Goal: Task Accomplishment & Management: Complete application form

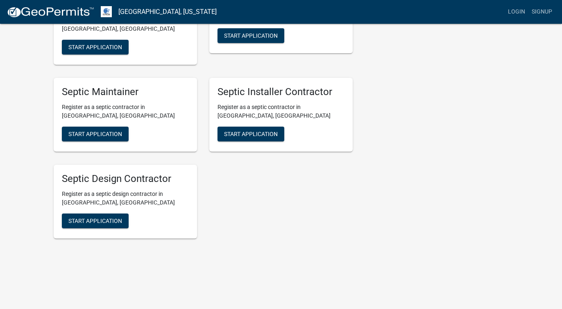
scroll to position [1284, 0]
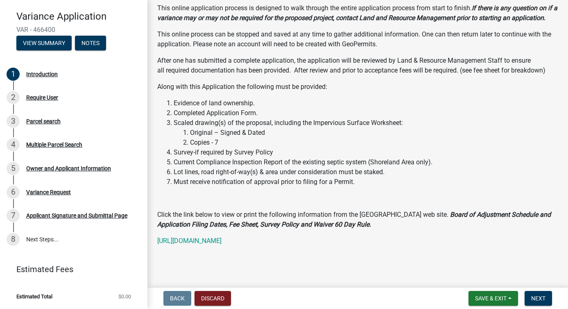
scroll to position [297, 0]
click at [535, 297] on span "Next" at bounding box center [538, 298] width 14 height 7
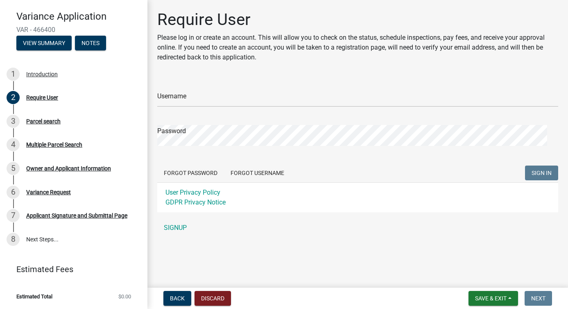
scroll to position [39, 0]
click at [68, 189] on div "Variance Request" at bounding box center [48, 192] width 45 height 6
click at [17, 186] on div "6" at bounding box center [13, 192] width 13 height 13
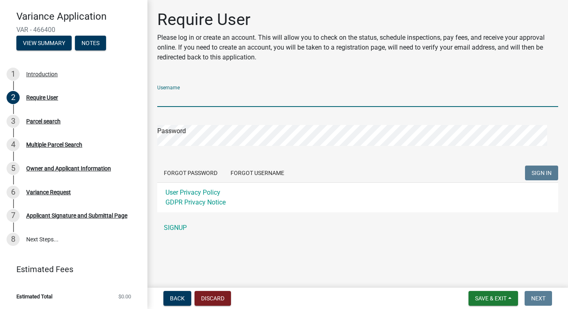
click at [173, 107] on input "Username" at bounding box center [357, 98] width 401 height 17
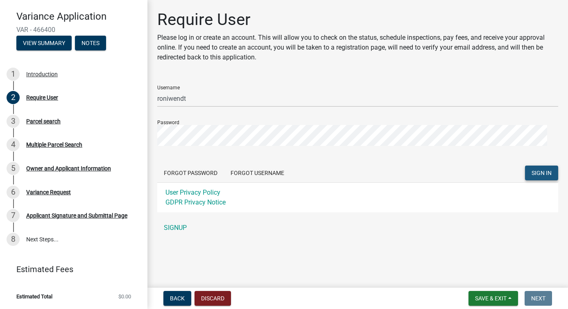
click at [536, 176] on span "SIGN IN" at bounding box center [542, 172] width 20 height 7
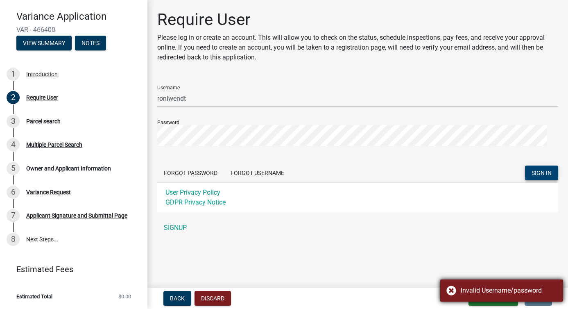
click at [537, 286] on div "Invalid Username/password" at bounding box center [509, 291] width 96 height 10
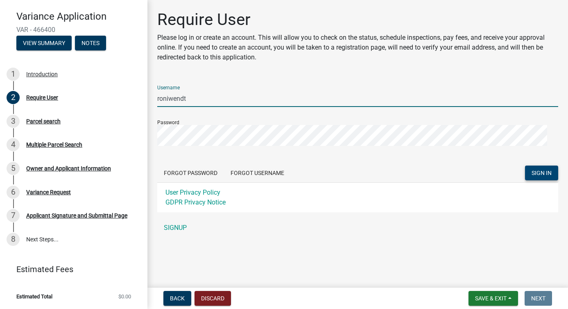
click at [198, 107] on input "roniwendt" at bounding box center [357, 98] width 401 height 17
type input "roniwendt1@gmail.com"
click at [532, 176] on span "SIGN IN" at bounding box center [542, 172] width 20 height 7
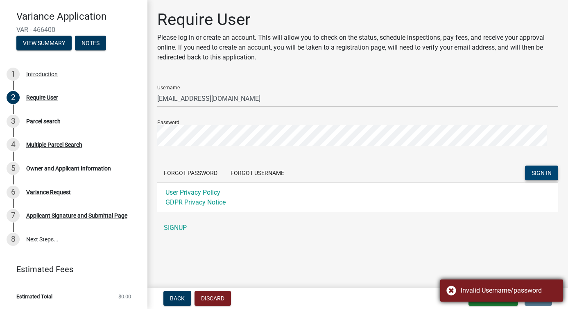
click at [451, 281] on div "Invalid Username/password" at bounding box center [501, 290] width 123 height 22
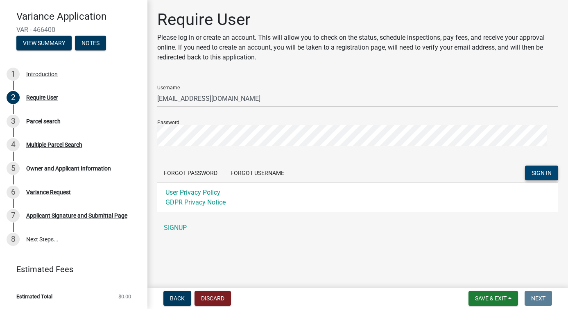
scroll to position [39, 0]
click at [111, 126] on div "Variance Application VAR - 466400 View Summary Notes 1 Introduction 2 Require U…" at bounding box center [284, 154] width 568 height 309
click at [532, 174] on span "SIGN IN" at bounding box center [542, 172] width 20 height 7
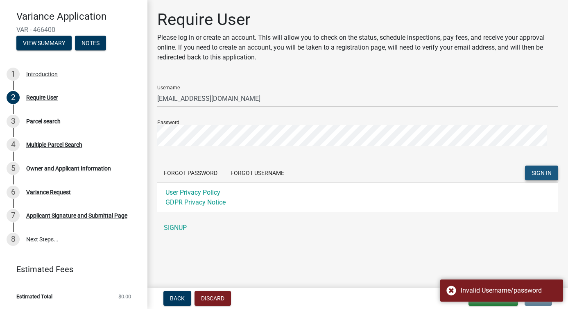
click at [532, 174] on span "SIGN IN" at bounding box center [542, 172] width 20 height 7
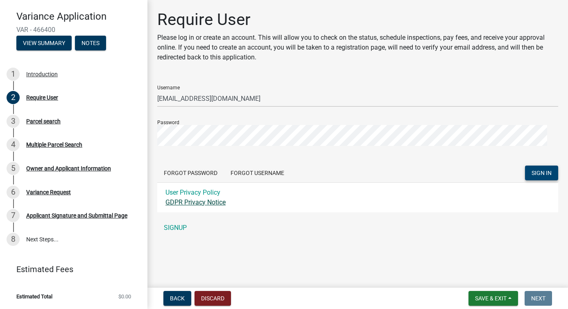
click at [218, 206] on link "GDPR Privacy Notice" at bounding box center [196, 202] width 60 height 8
click at [211, 196] on link "User Privacy Policy" at bounding box center [193, 192] width 55 height 8
click at [185, 295] on span "Back" at bounding box center [177, 298] width 15 height 7
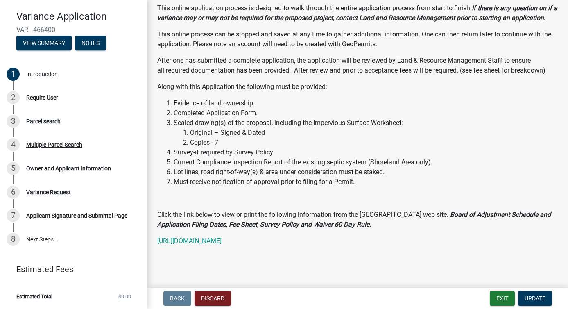
scroll to position [297, 0]
click at [222, 238] on link "https://ottertailcounty.gov/licenses-permits-records-and-inspections/environmen…" at bounding box center [189, 241] width 64 height 8
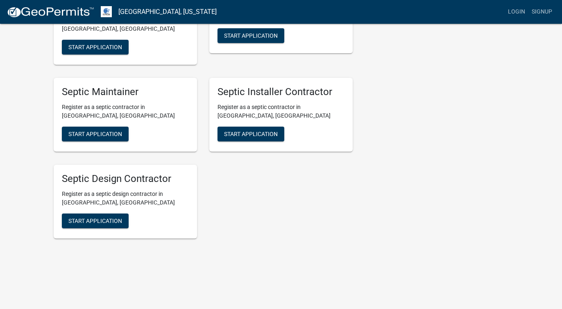
scroll to position [1134, 0]
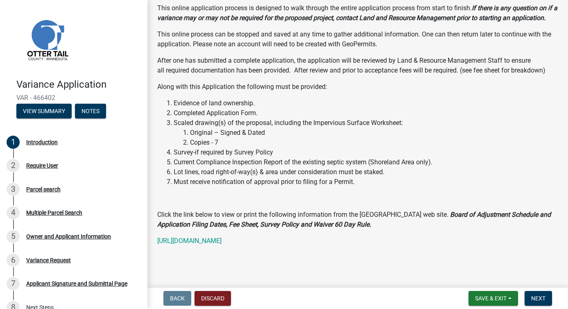
scroll to position [297, 0]
click at [531, 296] on span "Next" at bounding box center [538, 298] width 14 height 7
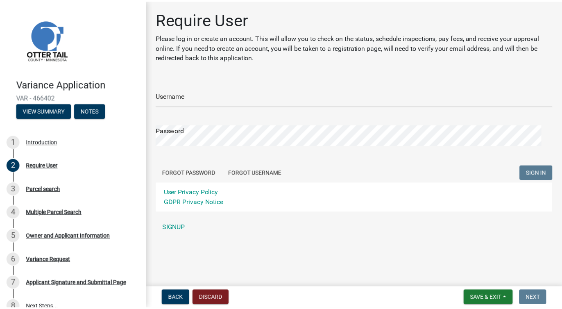
scroll to position [0, 0]
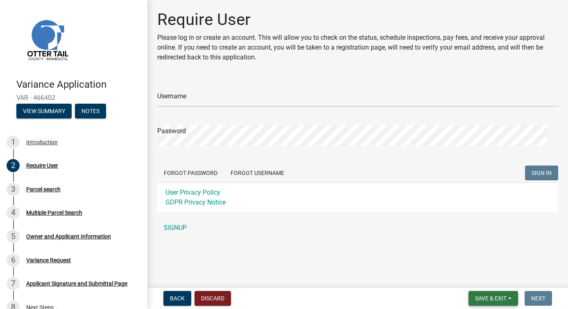
click at [486, 297] on span "Save & Exit" at bounding box center [491, 298] width 32 height 7
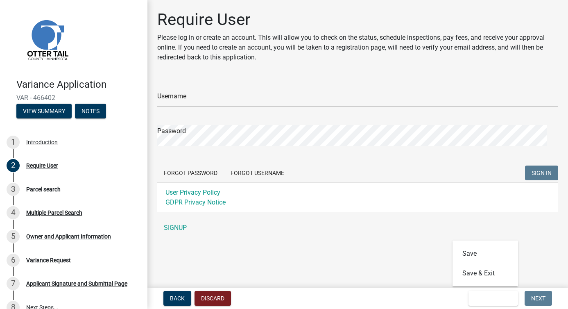
click at [351, 182] on div "Forgot Password Forgot Username SIGN IN" at bounding box center [357, 174] width 401 height 17
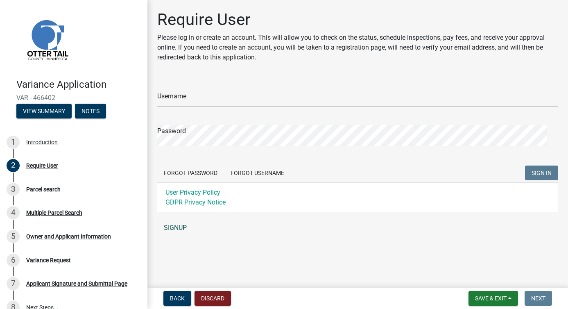
click at [189, 236] on link "SIGNUP" at bounding box center [357, 228] width 401 height 16
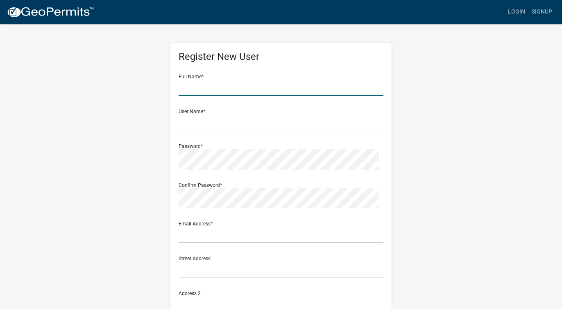
click at [198, 96] on input "text" at bounding box center [281, 87] width 205 height 17
type input "Ronalda G Wendt"
type input "roniwendt1@gmail.com"
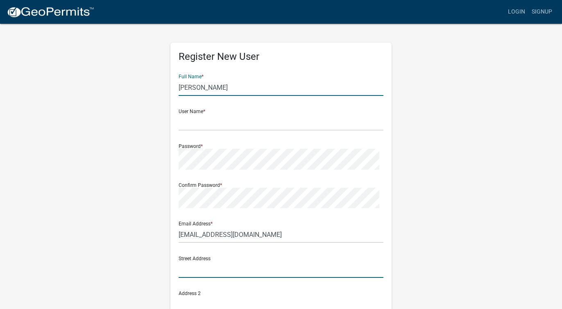
type input "318 S CRISMON RD"
type input "LOT 33"
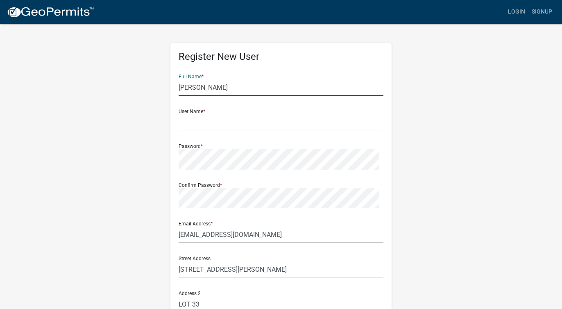
type input "Mesa"
type input "AZ"
type input "85208-1889"
type input "5073173624"
click at [192, 131] on input "text" at bounding box center [281, 122] width 205 height 17
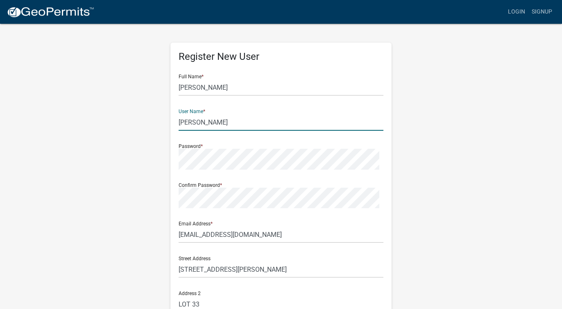
type input "Roni Wendt"
click at [200, 244] on form "Full Name * Ronalda G Wendt User Name * Roni Wendt Password * Confirm Password …" at bounding box center [281, 247] width 205 height 359
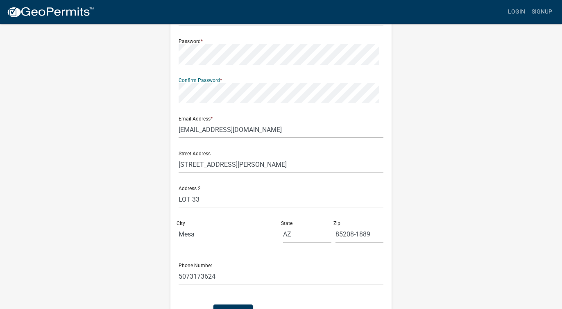
scroll to position [254, 0]
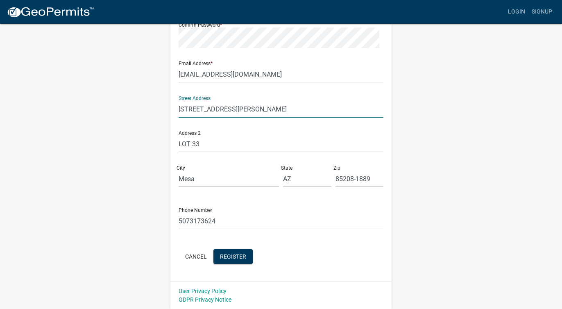
drag, startPoint x: 262, startPoint y: 65, endPoint x: 134, endPoint y: 68, distance: 127.8
click at [134, 68] on div "Register New User Full Name * Ronalda G Wendt User Name * Roni Wendt Password *…" at bounding box center [281, 86] width 467 height 446
type input "112 Tundra Court"
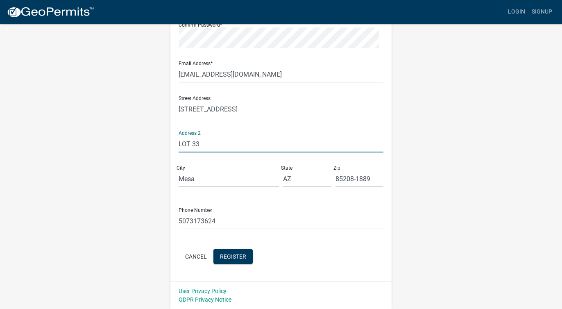
drag, startPoint x: 239, startPoint y: 107, endPoint x: 186, endPoint y: 103, distance: 53.0
click at [186, 136] on input "LOT 33" at bounding box center [281, 144] width 205 height 17
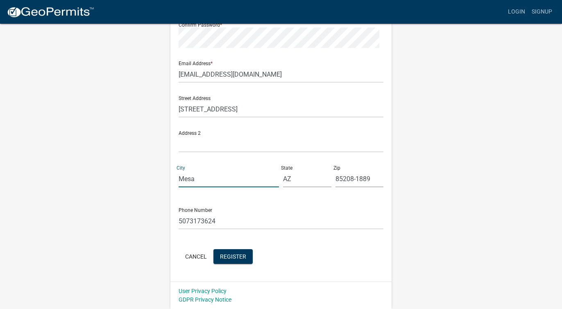
drag, startPoint x: 226, startPoint y: 156, endPoint x: 127, endPoint y: 159, distance: 99.2
click at [127, 159] on div "Register New User Full Name * Ronalda G Wendt User Name * Roni Wendt Password *…" at bounding box center [281, 86] width 467 height 446
type input "Mankato"
click at [321, 170] on input "AZ" at bounding box center [307, 178] width 48 height 17
type input "MN"
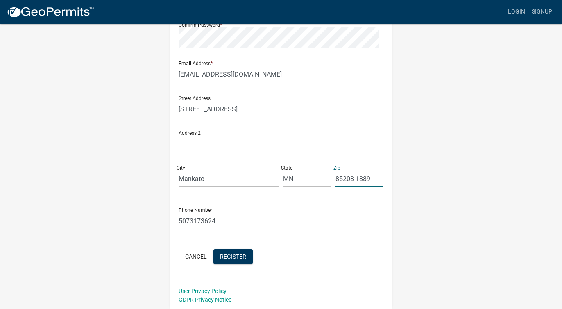
click at [377, 170] on input "85208-1889" at bounding box center [360, 178] width 48 height 17
type input "56001"
click at [246, 253] on span "Register" at bounding box center [233, 256] width 26 height 7
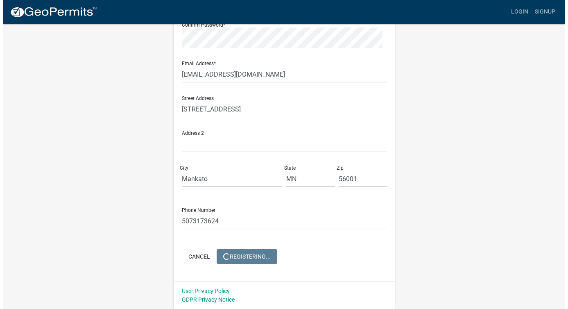
scroll to position [0, 0]
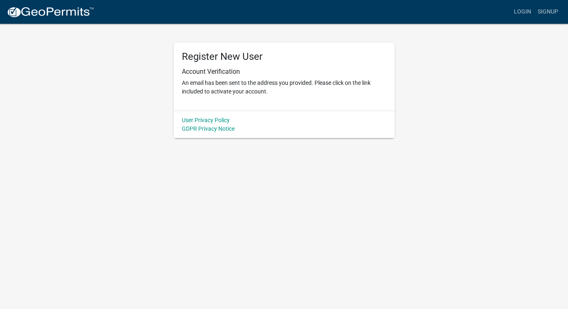
click at [291, 96] on p "An email has been sent to the address you provided. Please click on the link in…" at bounding box center [284, 87] width 205 height 17
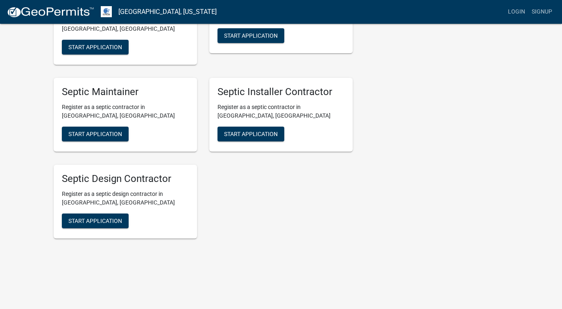
scroll to position [1261, 0]
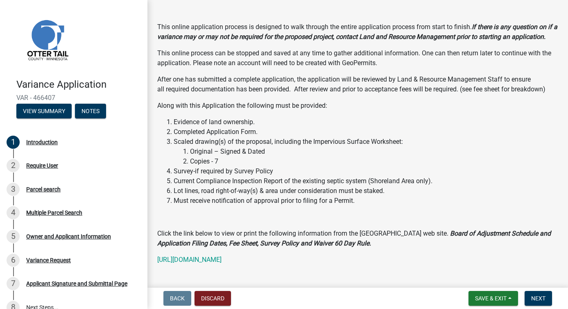
scroll to position [297, 0]
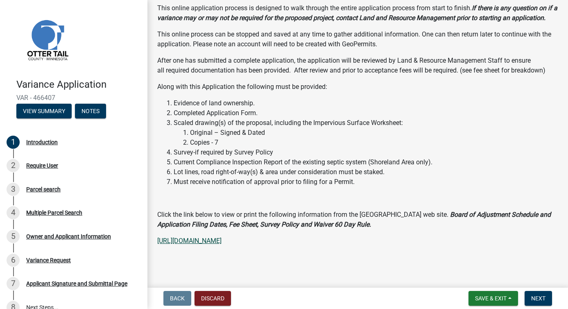
click at [222, 237] on link "[URL][DOMAIN_NAME]" at bounding box center [189, 241] width 64 height 8
click at [72, 118] on button "View Summary" at bounding box center [43, 111] width 55 height 15
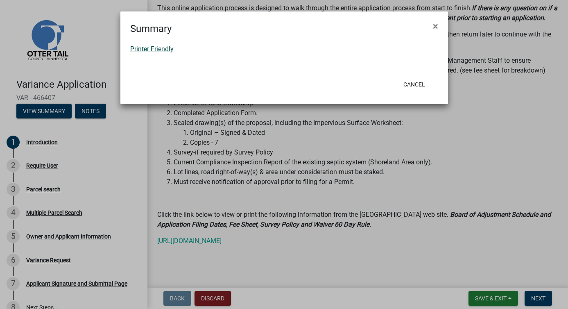
click at [161, 53] on link "Printer Friendly" at bounding box center [151, 49] width 43 height 8
click at [435, 29] on span "×" at bounding box center [435, 25] width 5 height 11
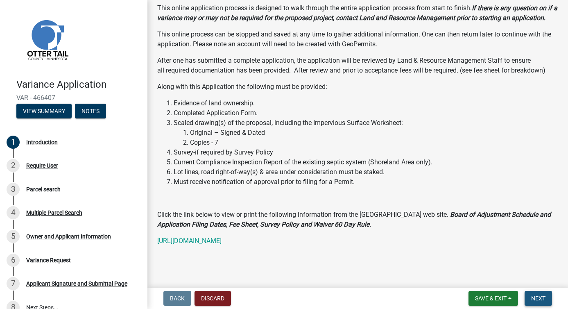
click at [534, 297] on span "Next" at bounding box center [538, 298] width 14 height 7
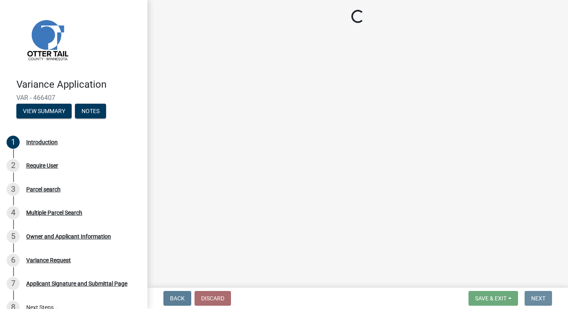
scroll to position [0, 0]
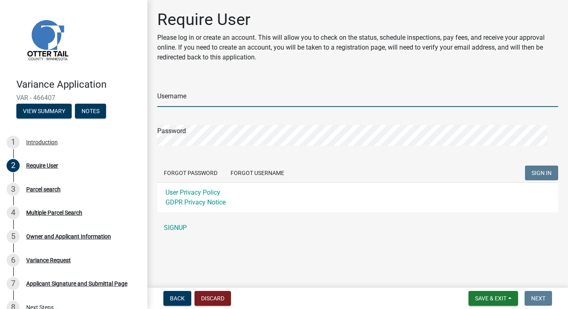
type input "[PERSON_NAME]"
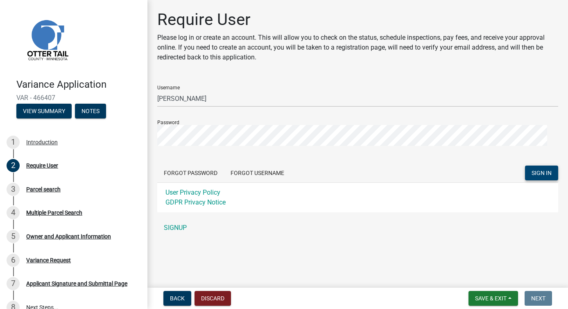
click at [538, 176] on span "SIGN IN" at bounding box center [542, 172] width 20 height 7
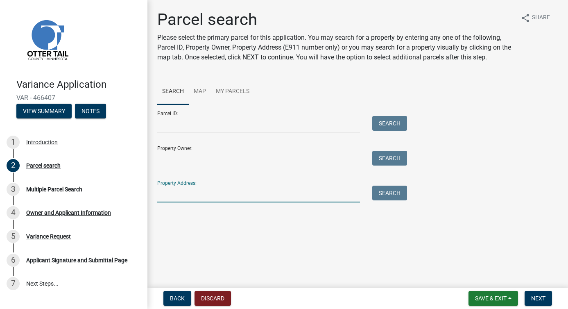
click at [183, 202] on input "Property Address:" at bounding box center [258, 194] width 203 height 17
type input "[STREET_ADDRESS]"
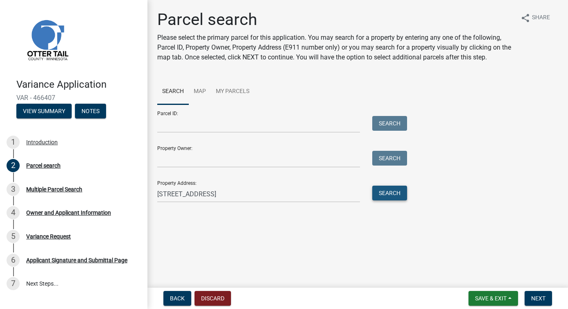
click at [397, 200] on button "Search" at bounding box center [389, 193] width 35 height 15
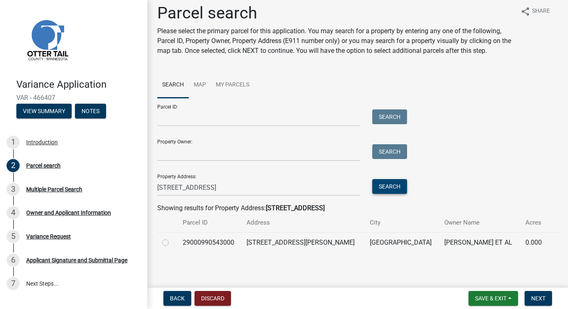
scroll to position [97, 0]
click at [531, 295] on span "Next" at bounding box center [538, 298] width 14 height 7
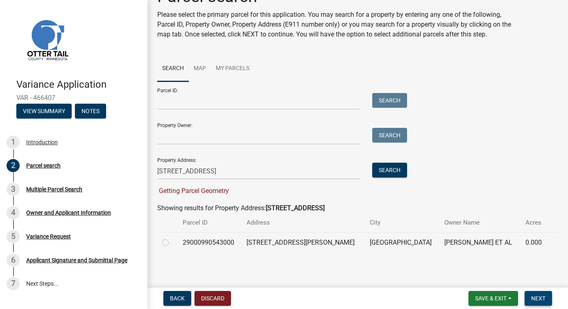
scroll to position [118, 0]
click at [534, 297] on span "Next" at bounding box center [538, 298] width 14 height 7
click at [172, 238] on label at bounding box center [172, 238] width 0 height 0
click at [172, 238] on input "radio" at bounding box center [174, 240] width 5 height 5
radio input "true"
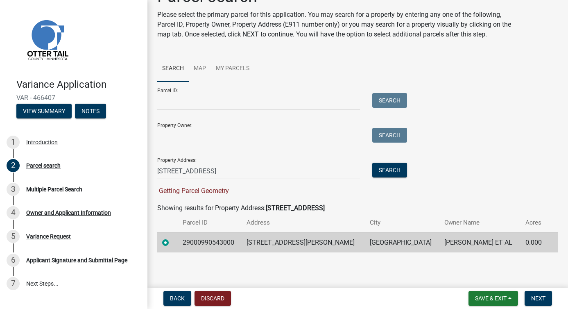
scroll to position [97, 0]
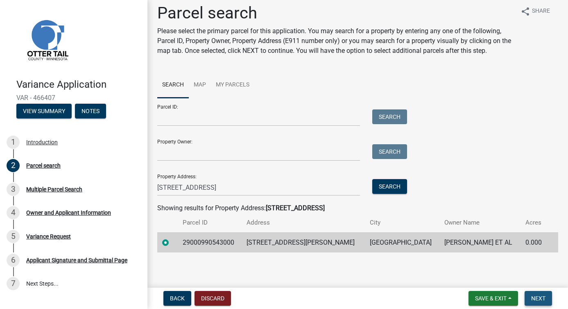
click at [531, 295] on span "Next" at bounding box center [538, 298] width 14 height 7
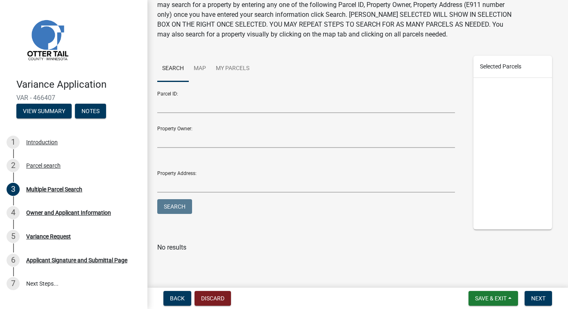
scroll to position [135, 0]
click at [535, 295] on span "Next" at bounding box center [538, 298] width 14 height 7
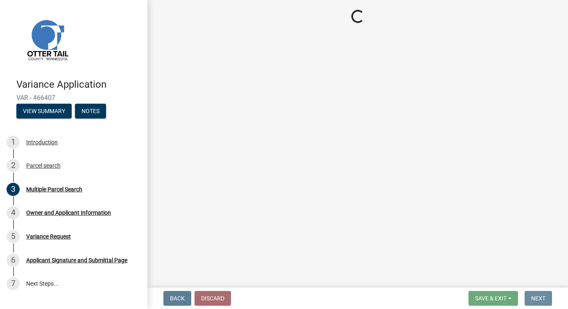
scroll to position [0, 0]
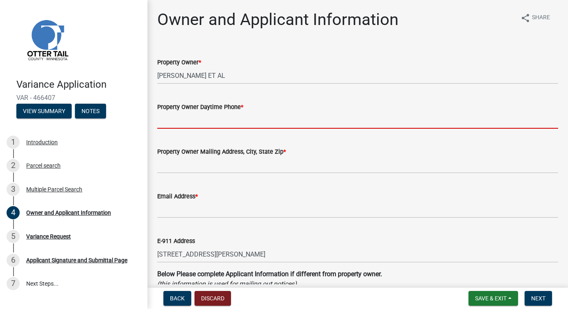
click at [207, 129] on input "Property Owner Daytime Phone *" at bounding box center [357, 120] width 401 height 17
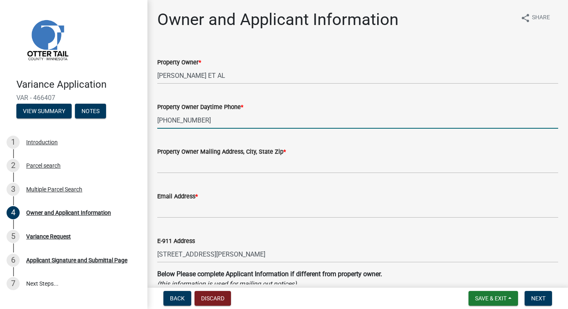
scroll to position [2, 0]
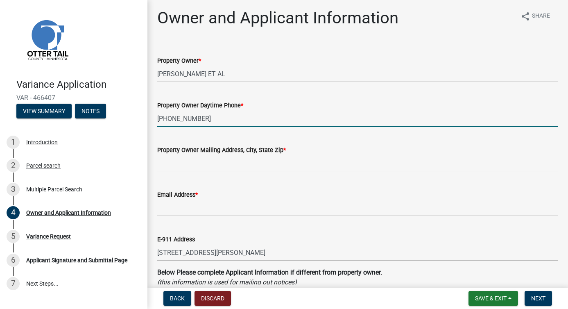
type input "[PHONE_NUMBER]"
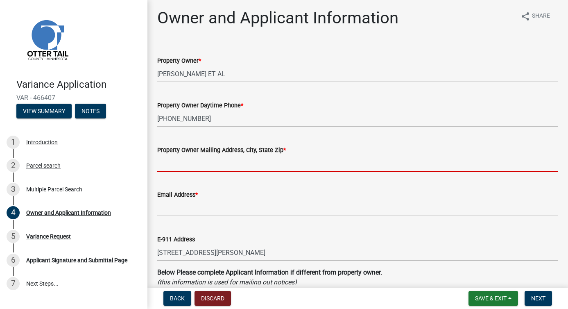
click at [201, 172] on input "Property Owner Mailing Address, City, State Zip *" at bounding box center [357, 163] width 401 height 17
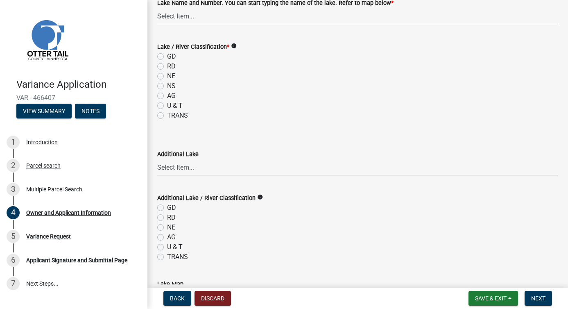
scroll to position [453, 0]
type input "[STREET_ADDRESS]"
click at [186, 25] on select "Select Item... None [PERSON_NAME] 56-031 [PERSON_NAME] 56-118 [PERSON_NAME] 56-…" at bounding box center [357, 16] width 401 height 17
click at [175, 25] on select "Select Item... None [PERSON_NAME] 56-031 [PERSON_NAME] 56-118 [PERSON_NAME] 56-…" at bounding box center [357, 16] width 401 height 17
click at [244, 25] on select "Select Item... None [PERSON_NAME] 56-031 [PERSON_NAME] 56-118 [PERSON_NAME] 56-…" at bounding box center [357, 16] width 401 height 17
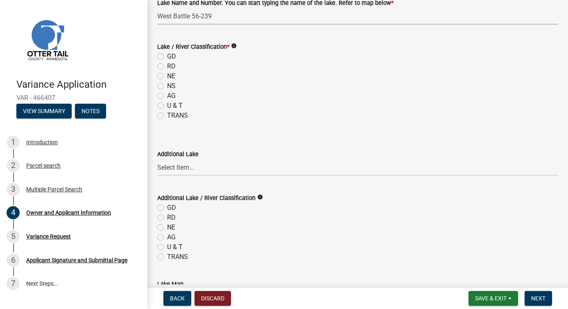
click at [160, 25] on select "Select Item... None [PERSON_NAME] 56-031 [PERSON_NAME] 56-118 [PERSON_NAME] 56-…" at bounding box center [357, 16] width 401 height 17
select select "4e1281d9-a122-458a-80e3-8ca1aefebfd7"
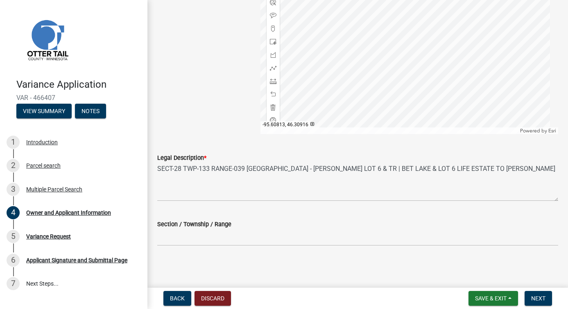
scroll to position [1027, 0]
click at [531, 295] on span "Next" at bounding box center [538, 298] width 14 height 7
click at [531, 296] on span "Next" at bounding box center [538, 298] width 14 height 7
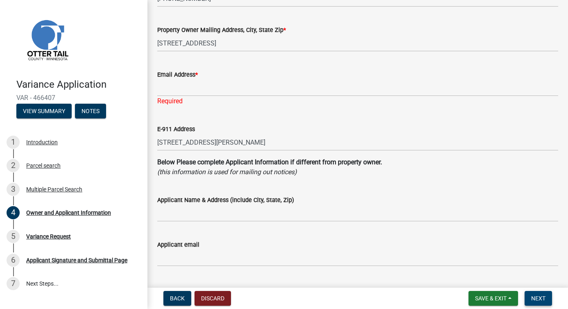
scroll to position [86, 0]
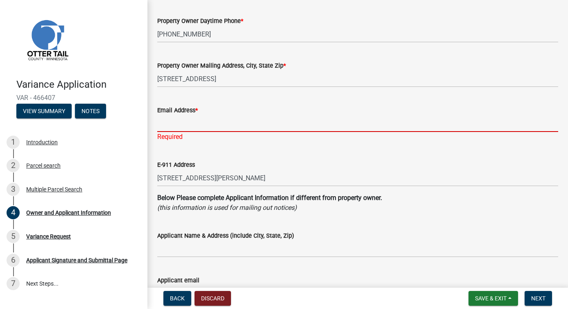
click at [176, 132] on input "Email Address *" at bounding box center [357, 123] width 401 height 17
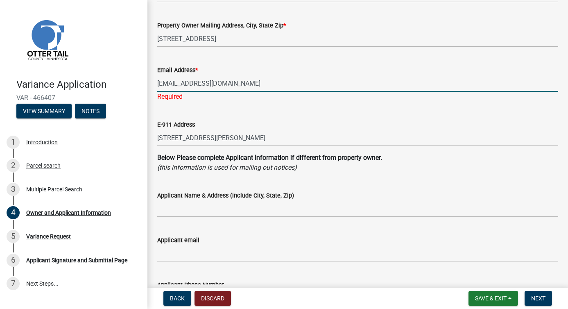
scroll to position [135, 0]
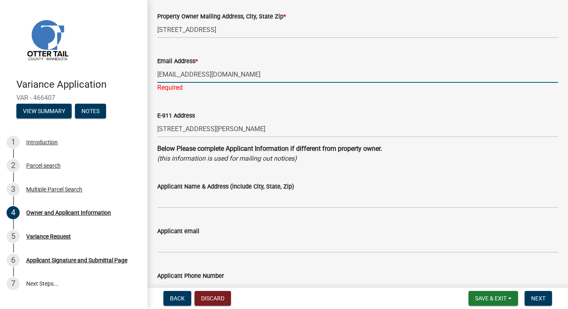
type input "[EMAIL_ADDRESS][DOMAIN_NAME]"
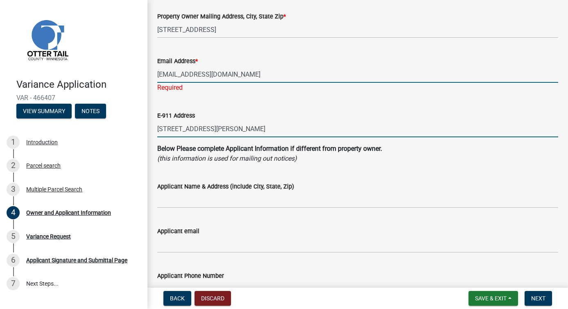
click at [329, 144] on wm-data-entity-input "E-911 Address [STREET_ADDRESS][PERSON_NAME]" at bounding box center [357, 121] width 401 height 45
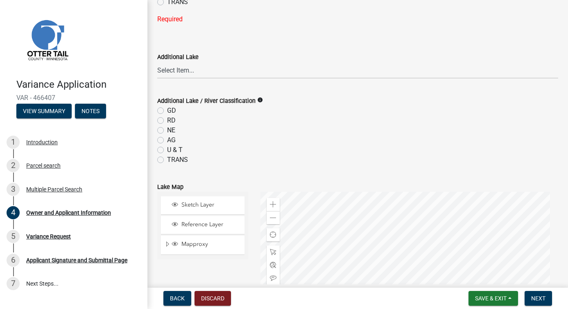
scroll to position [589, 0]
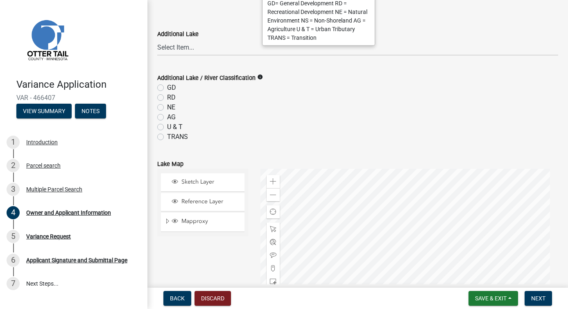
radio input "true"
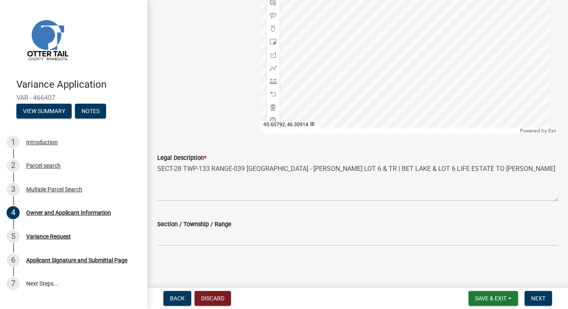
scroll to position [916, 0]
click at [531, 297] on span "Next" at bounding box center [538, 298] width 14 height 7
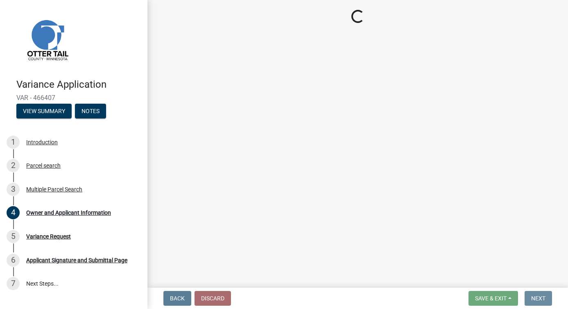
scroll to position [0, 0]
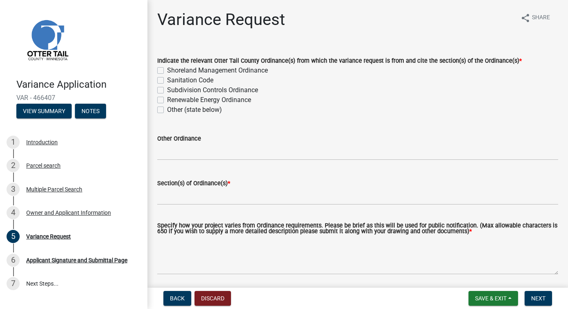
click at [167, 75] on label "Shoreland Management Ordinance" at bounding box center [217, 71] width 101 height 10
click at [167, 71] on input "Shoreland Management Ordinance" at bounding box center [169, 68] width 5 height 5
checkbox input "true"
checkbox input "false"
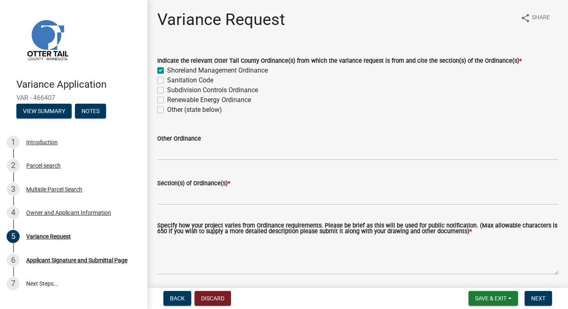
checkbox input "false"
click at [175, 205] on input "Section(s) of Ordinance(s) *" at bounding box center [357, 196] width 401 height 17
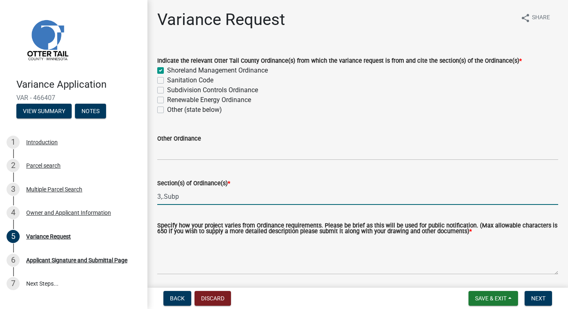
click at [160, 205] on input "3,.Subp" at bounding box center [357, 196] width 401 height 17
click at [218, 205] on input "Section 3,.Subp" at bounding box center [357, 196] width 401 height 17
click at [272, 205] on input "Section 3,.Subp 1.A.2" at bounding box center [357, 196] width 401 height 17
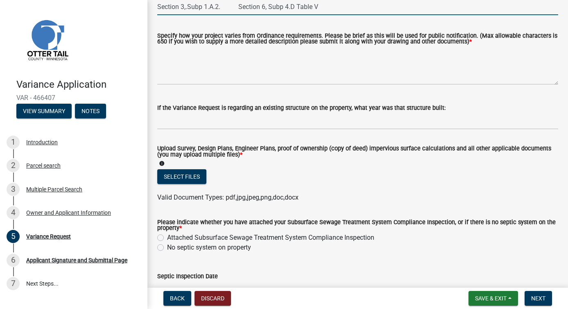
scroll to position [190, 0]
type input "Section 3,.Subp 1.A.2. Section 6, Subp 4.D Table V"
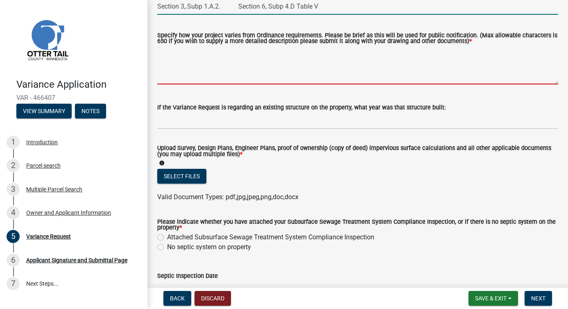
click at [188, 84] on textarea "Specify how your project varies from Ordinance requirements. Please be brief as…" at bounding box center [357, 65] width 401 height 39
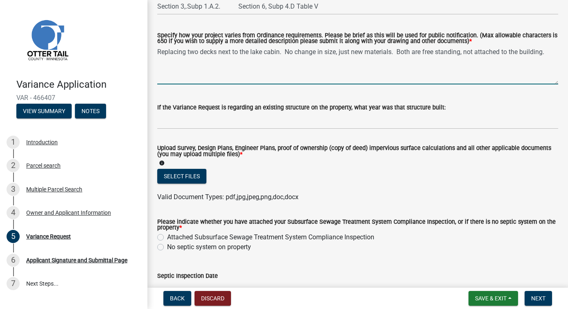
click at [544, 84] on textarea "Replacing two decks next to the lake cabin. No change in size, just new materia…" at bounding box center [357, 65] width 401 height 39
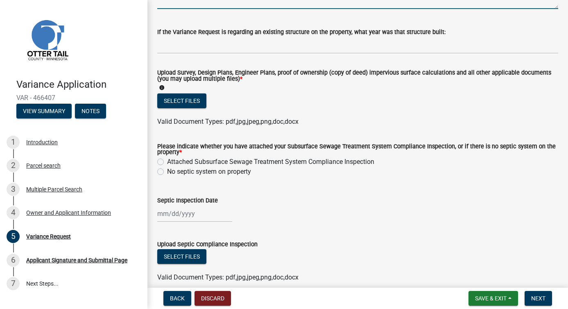
scroll to position [288, 0]
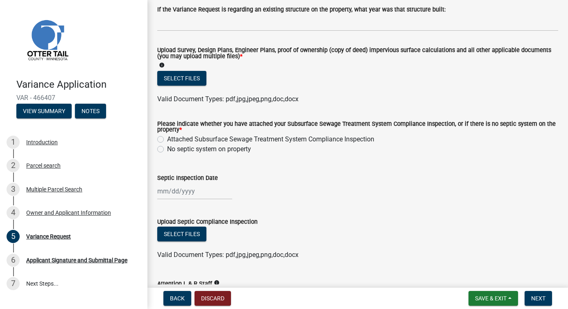
type textarea "Replacing two decks next to the lake cabin. No change in size, just new materia…"
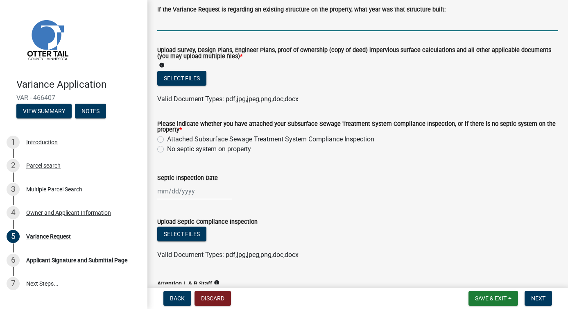
drag, startPoint x: 171, startPoint y: 116, endPoint x: 180, endPoint y: 123, distance: 11.4
click at [171, 31] on input "If the Variance Request is regarding an existing structure on the property, wha…" at bounding box center [357, 22] width 401 height 17
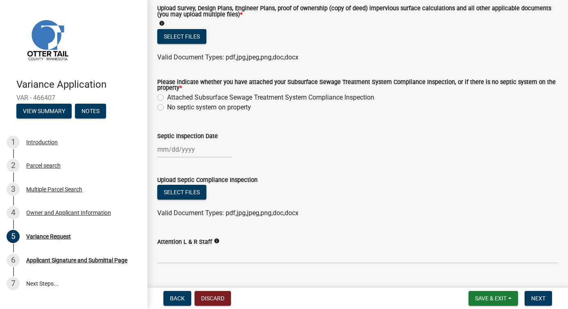
scroll to position [360, 0]
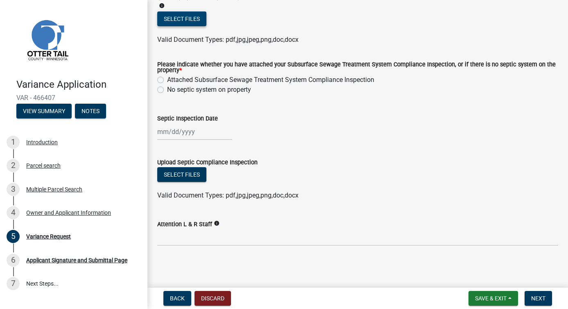
type input "Both decks were built before 2006"
click at [206, 26] on button "Select files" at bounding box center [181, 18] width 49 height 15
select select "8"
select select "2025"
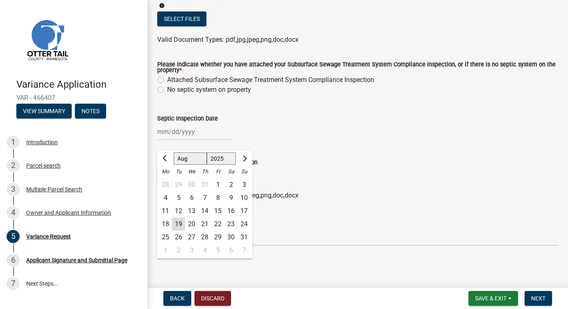
click at [209, 123] on div "[PERSON_NAME] Feb Mar Apr [PERSON_NAME][DATE] Oct Nov [DATE] 1526 1527 1528 152…" at bounding box center [194, 131] width 75 height 17
click at [303, 113] on div "Septic Inspection Date" at bounding box center [357, 118] width 401 height 10
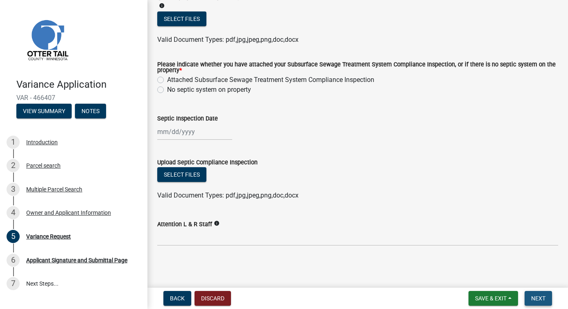
click at [531, 297] on span "Next" at bounding box center [538, 298] width 14 height 7
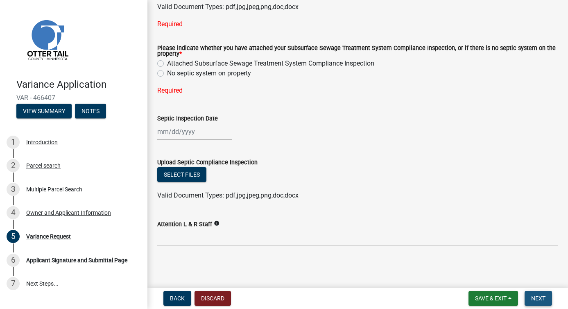
scroll to position [532, 0]
click at [167, 59] on label "Attached Subsurface Sewage Treatment System Compliance Inspection" at bounding box center [270, 64] width 207 height 10
click at [167, 59] on input "Attached Subsurface Sewage Treatment System Compliance Inspection" at bounding box center [169, 61] width 5 height 5
radio input "true"
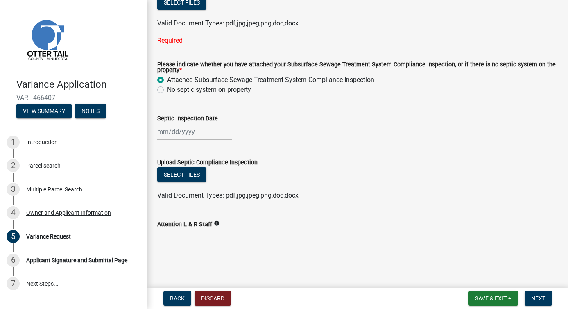
select select "8"
select select "2025"
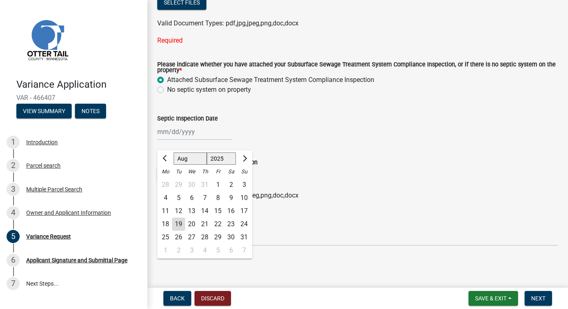
click at [226, 123] on div "[PERSON_NAME] Feb Mar Apr [PERSON_NAME][DATE] Oct Nov [DATE] 1526 1527 1528 152…" at bounding box center [194, 131] width 75 height 17
click at [405, 123] on div "[PERSON_NAME] Feb Mar Apr [PERSON_NAME][DATE] Oct Nov [DATE] 1526 1527 1528 152…" at bounding box center [357, 131] width 401 height 17
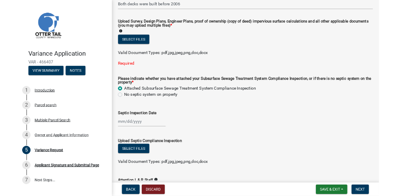
scroll to position [321, 0]
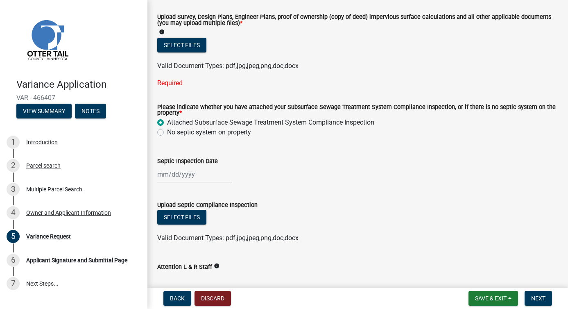
click at [357, 61] on ul at bounding box center [357, 57] width 401 height 7
click at [206, 52] on button "Select files" at bounding box center [181, 45] width 49 height 15
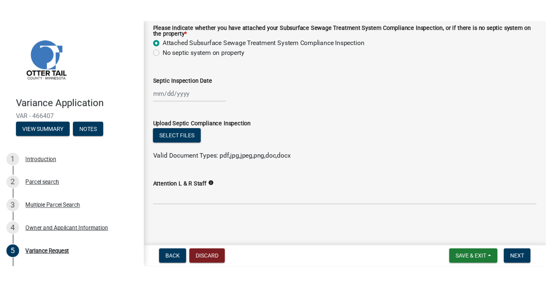
scroll to position [422, 0]
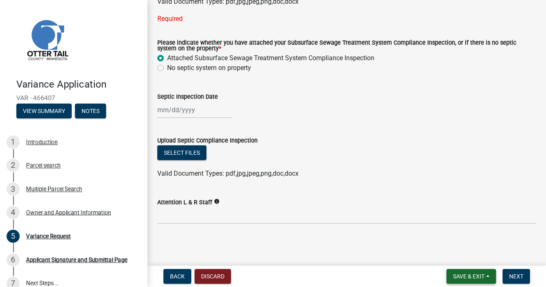
click at [460, 273] on span "Save & Exit" at bounding box center [469, 276] width 32 height 7
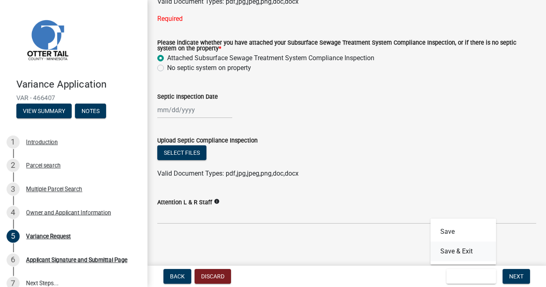
click at [443, 245] on button "Save & Exit" at bounding box center [464, 252] width 66 height 20
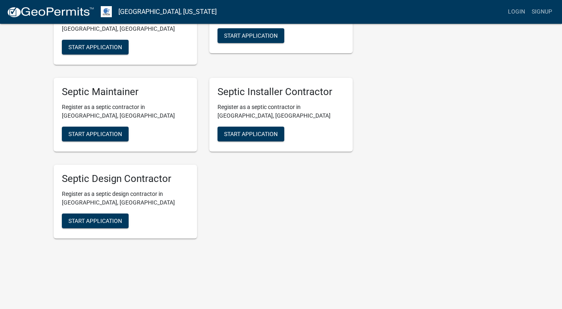
scroll to position [1295, 0]
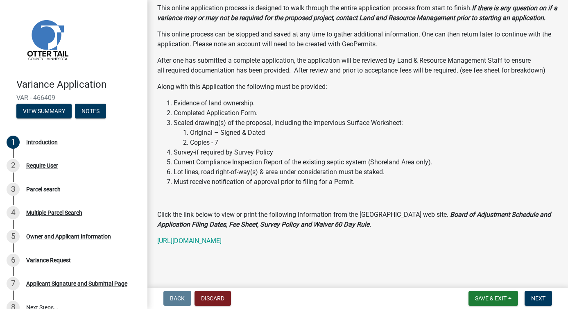
scroll to position [297, 0]
click at [222, 239] on link "[URL][DOMAIN_NAME]" at bounding box center [189, 241] width 64 height 8
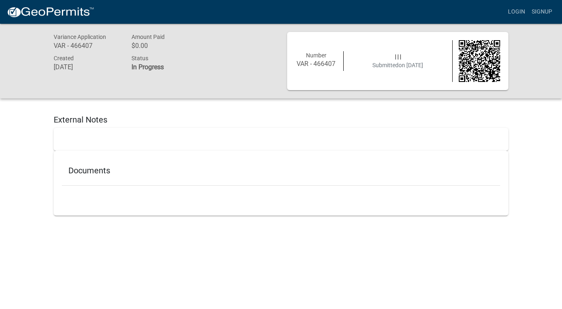
click at [189, 186] on div "Documents" at bounding box center [281, 172] width 438 height 27
click at [202, 143] on div at bounding box center [281, 139] width 455 height 23
click at [132, 125] on h5 "External Notes" at bounding box center [281, 120] width 455 height 10
click at [93, 123] on h5 "External Notes" at bounding box center [281, 120] width 455 height 10
